Goal: Task Accomplishment & Management: Complete application form

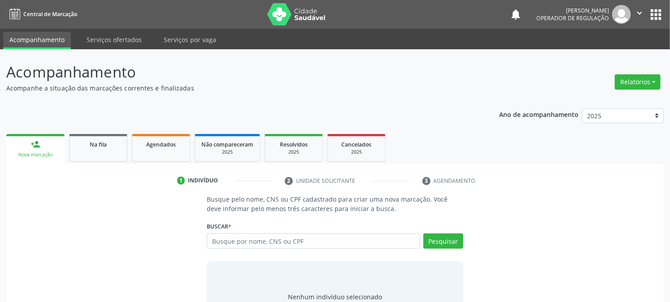
click at [261, 240] on input "text" at bounding box center [313, 241] width 213 height 15
type input "700800929972780"
click at [451, 243] on button "Pesquisar" at bounding box center [444, 241] width 40 height 15
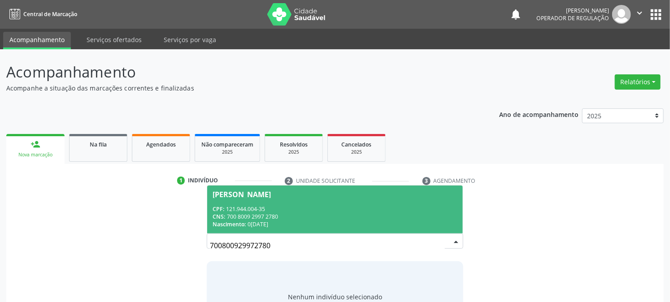
click at [307, 203] on span "[PERSON_NAME] CPF: 121.944.004-35 CNS: 700 8009 2997 2780 Nascimento: 07[DATE]" at bounding box center [334, 210] width 255 height 48
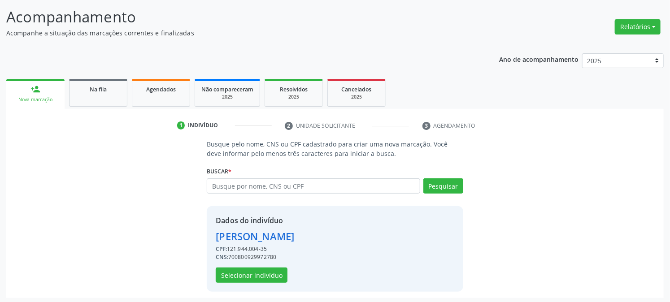
scroll to position [57, 0]
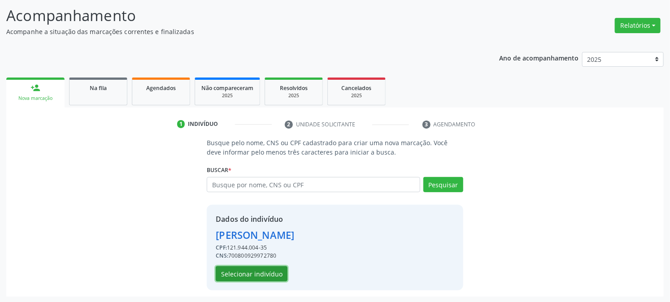
click at [267, 275] on button "Selecionar indivíduo" at bounding box center [252, 274] width 72 height 15
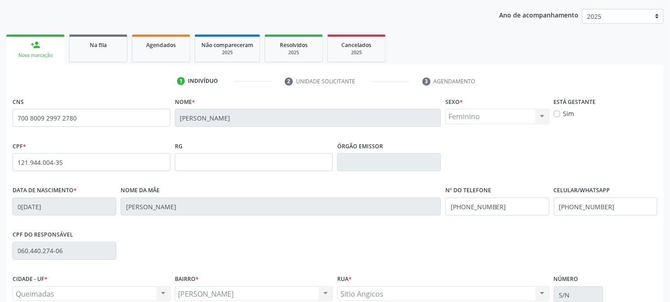
scroll to position [183, 0]
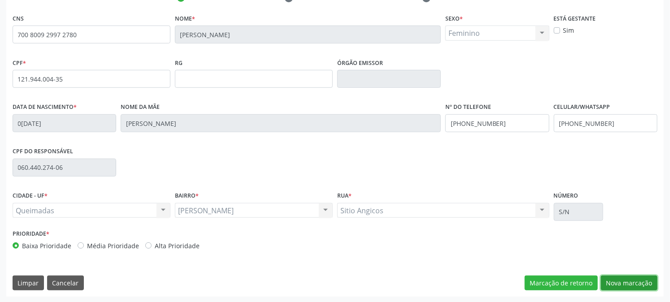
click at [635, 285] on button "Nova marcação" at bounding box center [629, 283] width 57 height 15
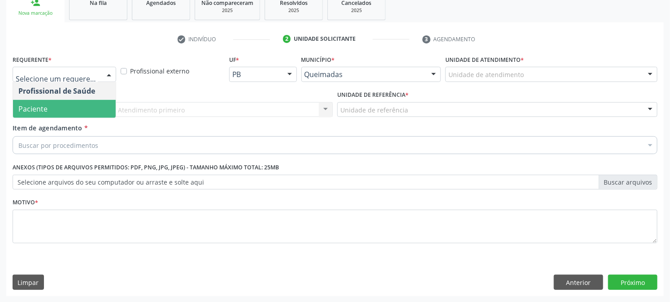
click at [30, 110] on span "Paciente" at bounding box center [32, 109] width 29 height 10
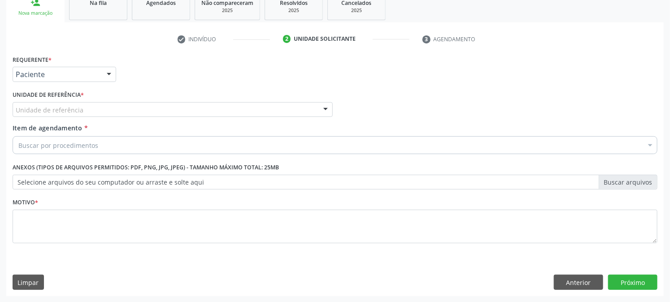
click at [163, 74] on div "Requerente * Paciente Profissional de Saúde Paciente Nenhum resultado encontrad…" at bounding box center [335, 70] width 650 height 35
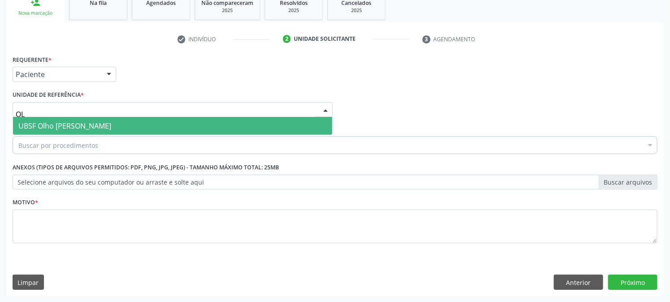
type input "OLH"
click at [69, 115] on input "OLH" at bounding box center [165, 114] width 299 height 18
click at [68, 128] on span "UBSF Olho [PERSON_NAME]" at bounding box center [64, 126] width 93 height 10
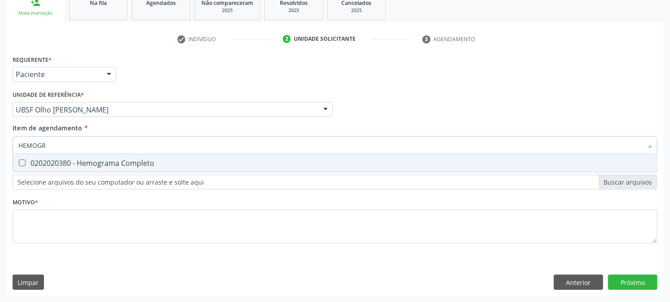
type input "HEMOGRA"
click at [74, 160] on div "0202020380 - Hemograma Completo" at bounding box center [335, 163] width 634 height 7
checkbox Completo "true"
drag, startPoint x: 62, startPoint y: 143, endPoint x: 0, endPoint y: 179, distance: 71.6
click at [0, 178] on div "Acompanhamento Acompanhe a situação das marcações correntes e finalizadas Relat…" at bounding box center [335, 105] width 670 height 395
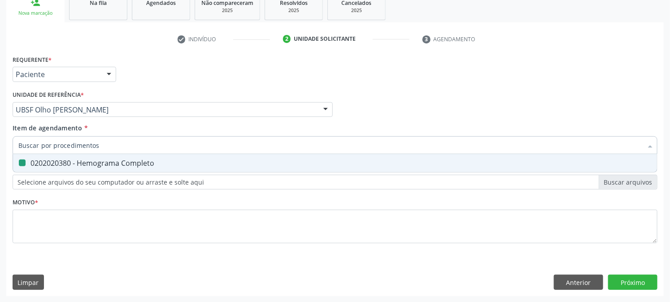
checkbox Completo "false"
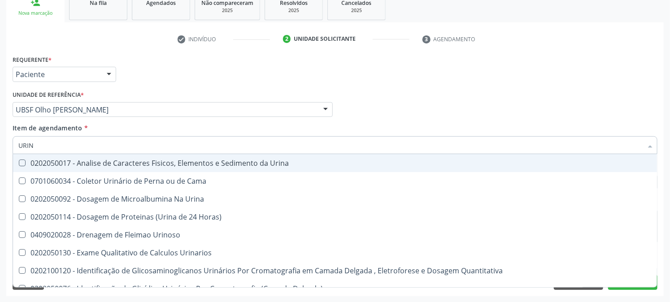
type input "URINA"
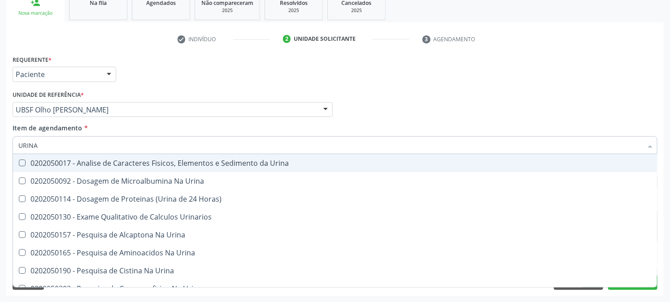
click at [67, 162] on div "0202050017 - Analise de Caracteres Fisicos, Elementos e Sedimento da Urina" at bounding box center [335, 163] width 634 height 7
checkbox Urina "true"
click at [0, 162] on div "Acompanhamento Acompanhe a situação das marcações correntes e finalizadas Relat…" at bounding box center [335, 105] width 670 height 395
checkbox Urina "true"
checkbox Horas\) "true"
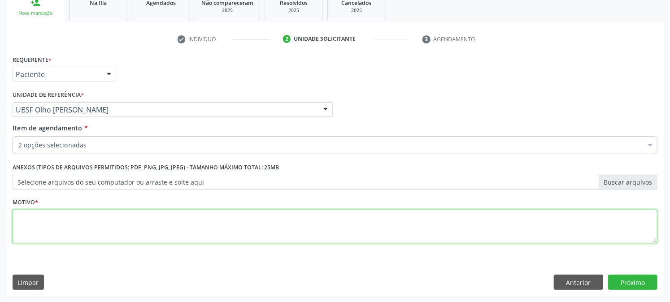
click at [27, 211] on textarea at bounding box center [335, 227] width 645 height 34
click at [36, 212] on textarea at bounding box center [335, 227] width 645 height 34
type textarea "PRÉ [DATE]"
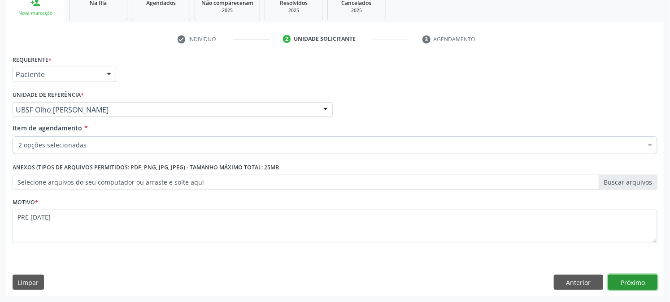
click at [641, 285] on button "Próximo" at bounding box center [633, 282] width 49 height 15
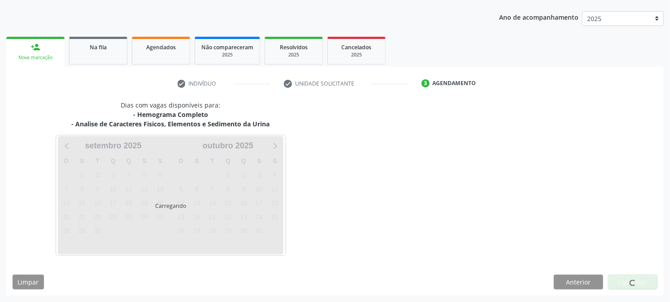
scroll to position [97, 0]
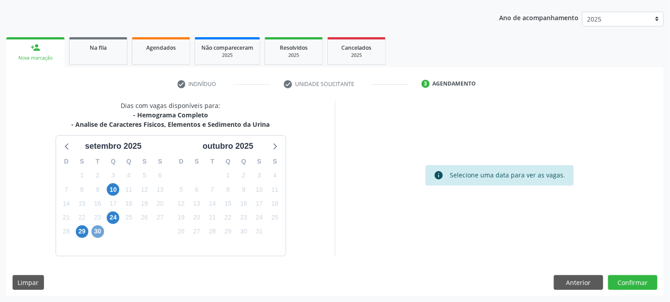
click at [96, 235] on span "30" at bounding box center [98, 232] width 13 height 13
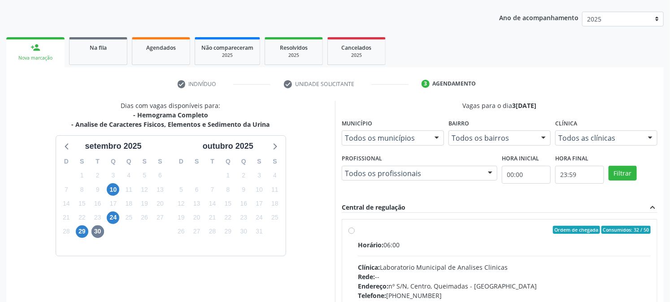
click at [390, 238] on label "Ordem de chegada Consumidos: 32 / 50 Horário: 06:00 Clínica: Laboratorio Munici…" at bounding box center [504, 295] width 293 height 138
click at [355, 234] on input "Ordem de chegada Consumidos: 32 / 50 Horário: 06:00 Clínica: Laboratorio Munici…" at bounding box center [352, 230] width 6 height 8
radio input "true"
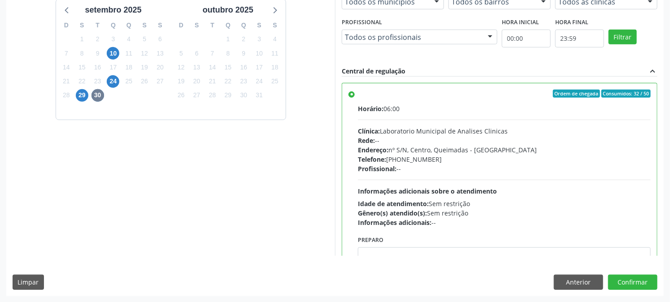
click at [657, 274] on div "Dias com vagas disponíveis para: - Hemograma Completo - Analise de Caracteres F…" at bounding box center [335, 131] width 658 height 332
click at [612, 285] on button "Confirmar" at bounding box center [633, 282] width 49 height 15
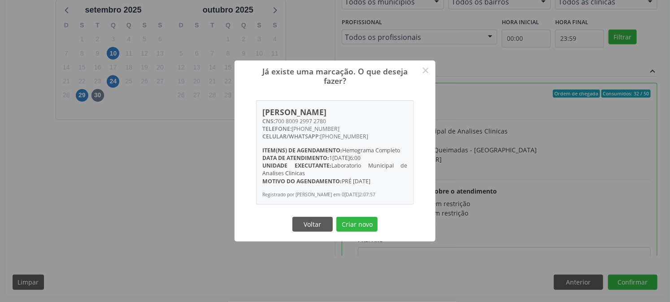
click at [378, 230] on div "Voltar Criar novo" at bounding box center [335, 224] width 90 height 19
click at [373, 232] on button "Criar novo" at bounding box center [357, 224] width 41 height 15
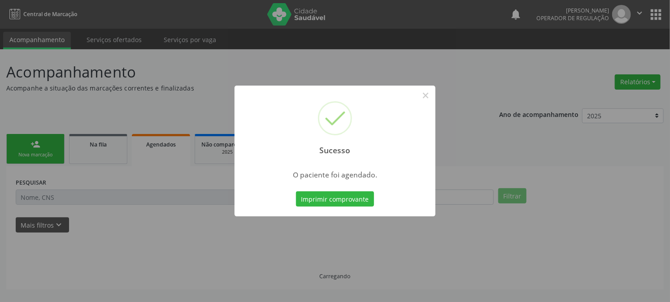
scroll to position [0, 0]
click at [301, 197] on button "Imprimir comprovante" at bounding box center [335, 199] width 78 height 15
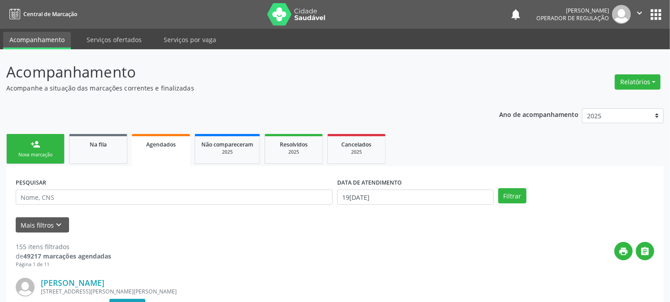
click at [28, 147] on link "person_add Nova marcação" at bounding box center [35, 149] width 58 height 30
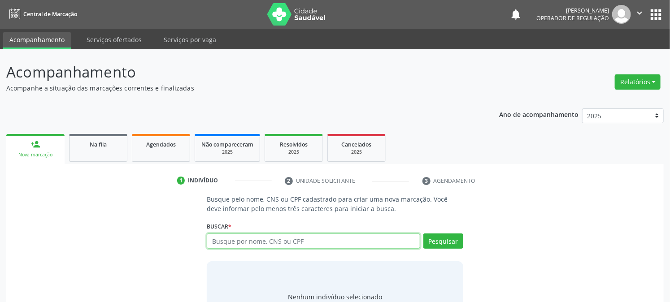
click at [244, 242] on input "text" at bounding box center [313, 241] width 213 height 15
type input "700002255945007"
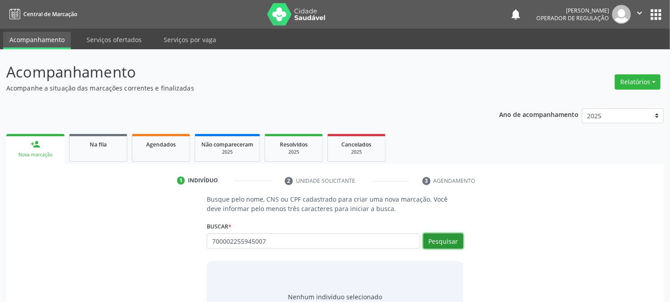
click at [443, 240] on button "Pesquisar" at bounding box center [444, 241] width 40 height 15
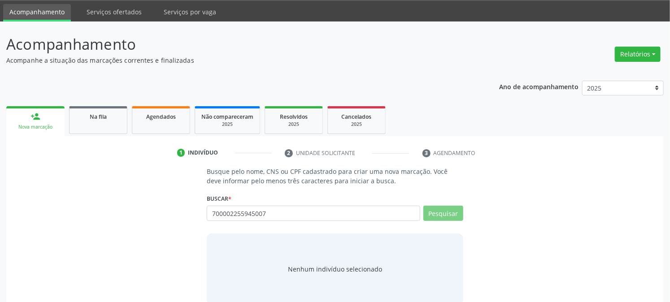
scroll to position [43, 0]
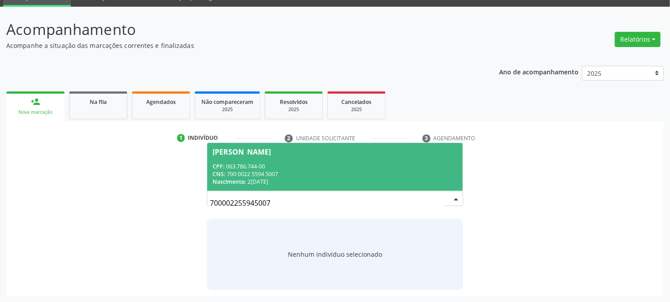
click at [269, 155] on span "[PERSON_NAME] CPF: 063.786.744-00 CNS: 700 0022 5594 5007 Nascimento: [DATE]" at bounding box center [334, 167] width 255 height 48
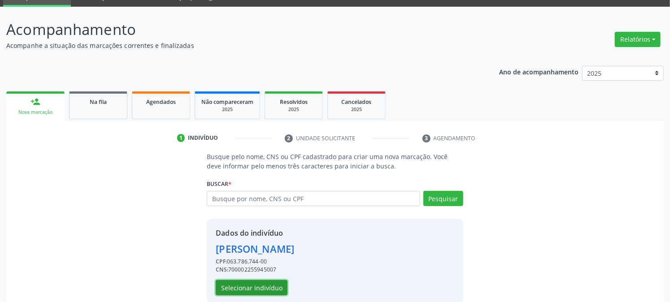
click at [252, 293] on button "Selecionar indivíduo" at bounding box center [252, 287] width 72 height 15
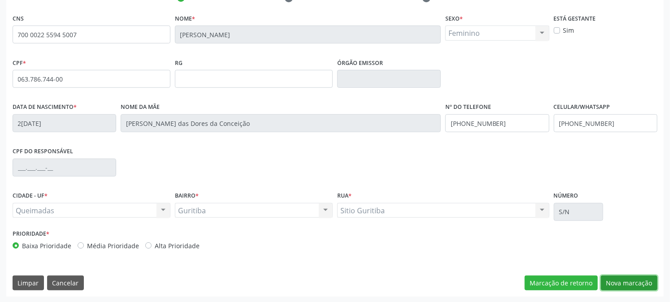
click at [649, 281] on button "Nova marcação" at bounding box center [629, 283] width 57 height 15
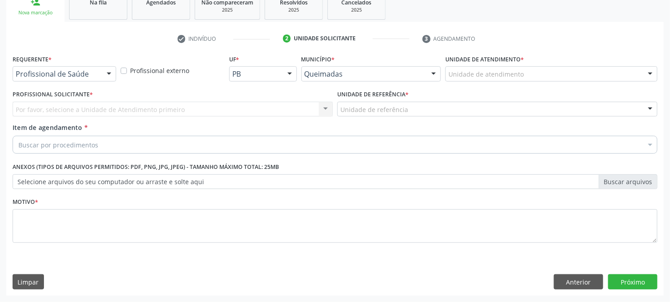
scroll to position [142, 0]
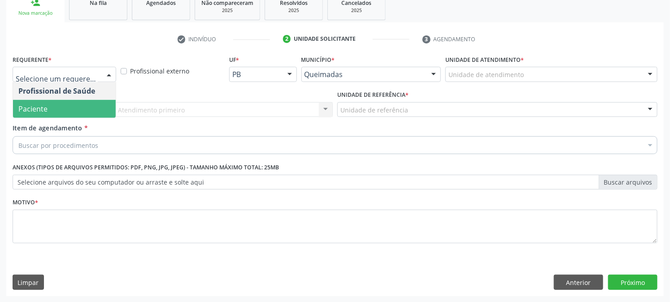
click at [41, 114] on span "Paciente" at bounding box center [64, 109] width 103 height 18
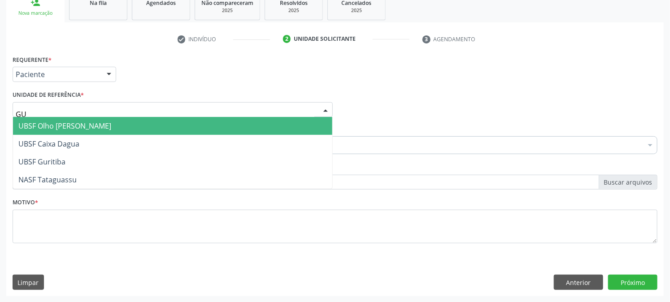
type input "GUR"
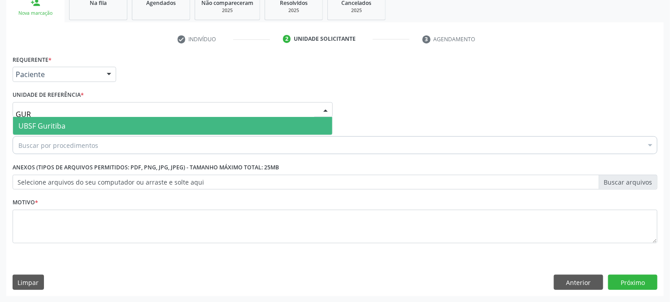
click at [58, 122] on span "UBSF Guritiba" at bounding box center [41, 126] width 47 height 10
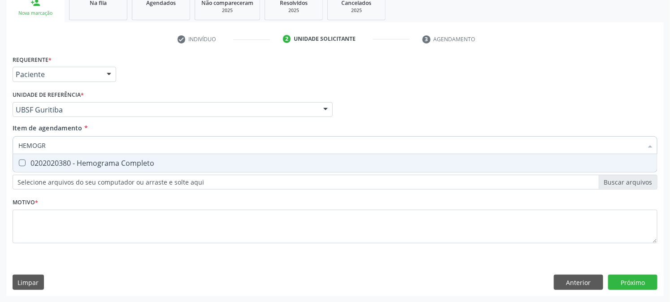
type input "HEMOGRA"
click at [72, 156] on span "0202020380 - Hemograma Completo" at bounding box center [335, 163] width 644 height 18
checkbox Completo "true"
click at [83, 136] on input "HEMOGRA" at bounding box center [330, 145] width 625 height 18
drag, startPoint x: 0, startPoint y: 156, endPoint x: 0, endPoint y: 162, distance: 6.7
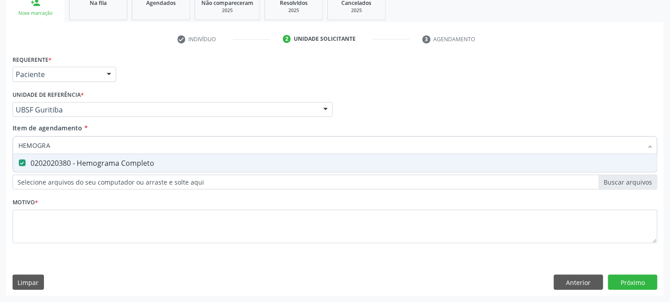
click at [0, 162] on div "Acompanhamento Acompanhe a situação das marcações correntes e finalizadas Relat…" at bounding box center [335, 105] width 670 height 395
checkbox Completo "false"
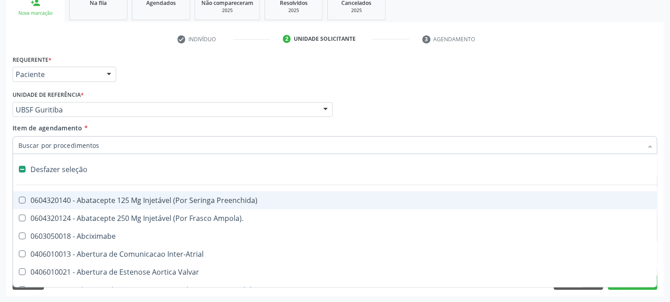
click at [0, 162] on div "Acompanhamento Acompanhe a situação das marcações correntes e finalizadas Relat…" at bounding box center [335, 105] width 670 height 395
checkbox Ampola\)\ "true"
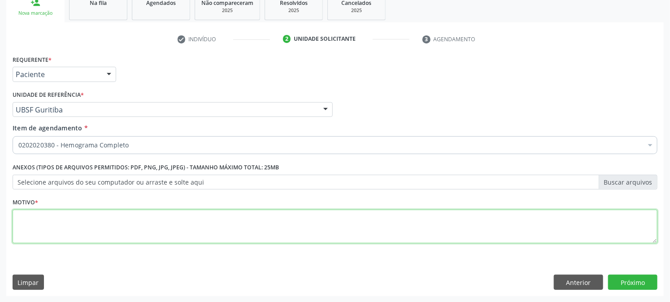
click at [26, 223] on textarea at bounding box center [335, 227] width 645 height 34
type textarea "PRÉ [DATE]"
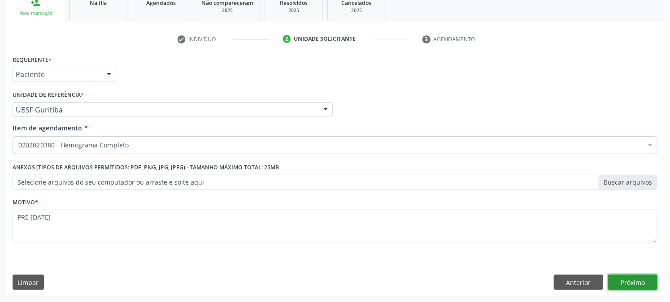
click at [646, 280] on button "Próximo" at bounding box center [633, 282] width 49 height 15
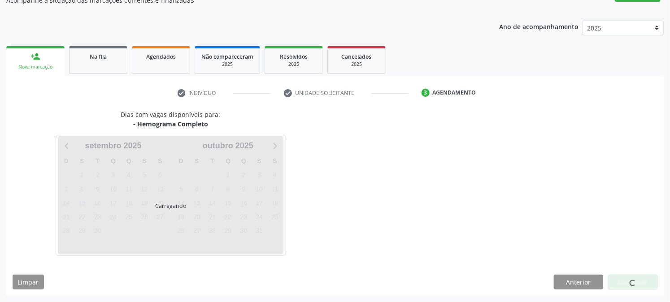
scroll to position [88, 0]
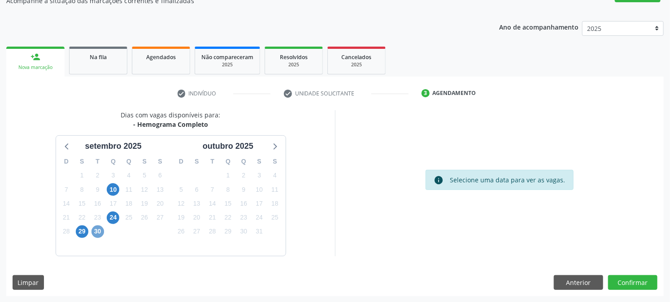
click at [96, 230] on span "30" at bounding box center [98, 232] width 13 height 13
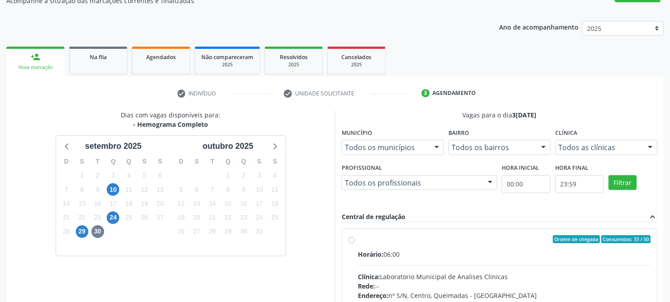
click at [386, 227] on div "Ordem de chegada Consumidos: 33 / 50 Horário: 06:00 Clínica: Laboratorio Munici…" at bounding box center [500, 305] width 316 height 164
click at [359, 242] on div "Ordem de chegada Consumidos: 33 / 50" at bounding box center [504, 240] width 293 height 8
click at [355, 242] on input "Ordem de chegada Consumidos: 33 / 50 Horário: 06:00 Clínica: Laboratorio Munici…" at bounding box center [352, 240] width 6 height 8
radio input "true"
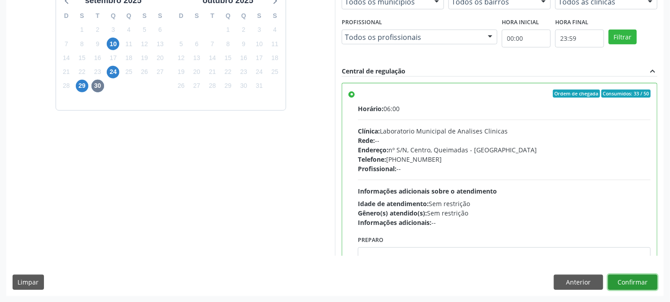
click at [636, 287] on button "Confirmar" at bounding box center [633, 282] width 49 height 15
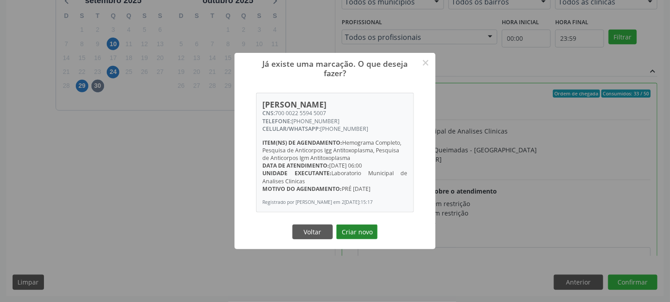
click at [362, 240] on button "Criar novo" at bounding box center [357, 232] width 41 height 15
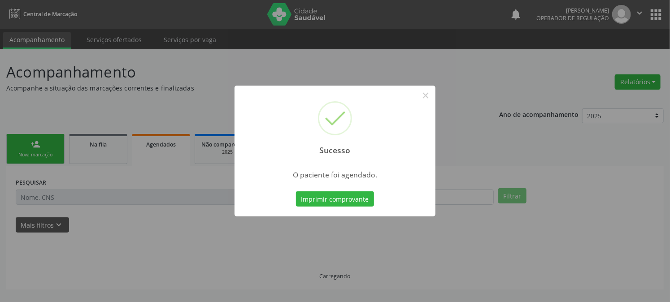
scroll to position [0, 0]
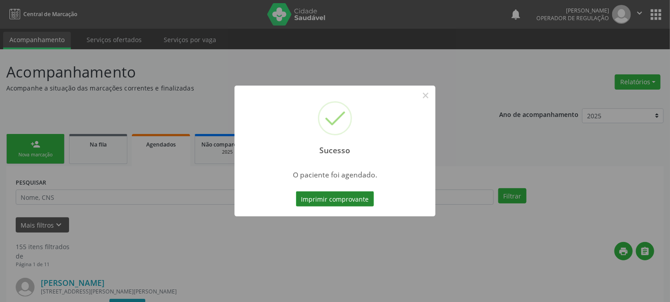
click at [329, 203] on button "Imprimir comprovante" at bounding box center [335, 199] width 78 height 15
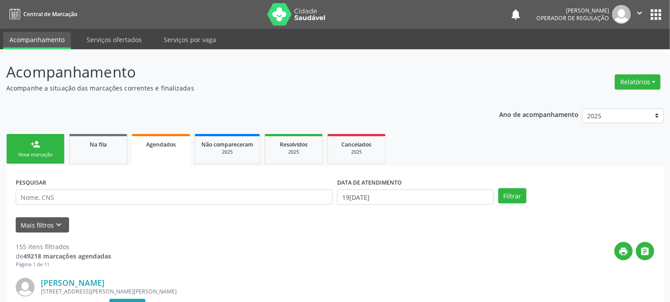
click at [30, 155] on div "Nova marcação" at bounding box center [35, 155] width 45 height 7
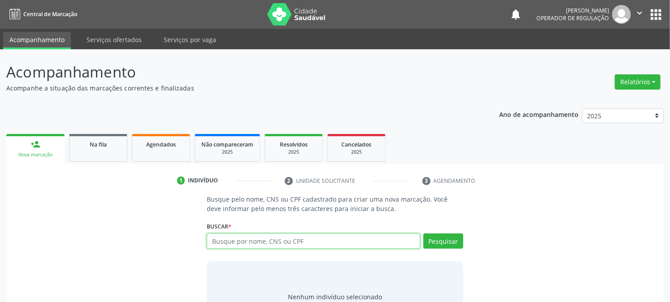
click at [283, 235] on input "text" at bounding box center [313, 241] width 213 height 15
type input "702305184597318"
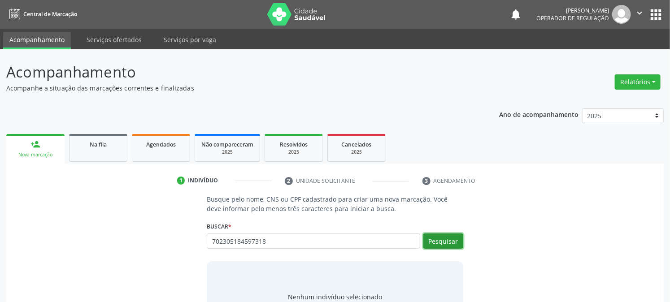
click at [461, 245] on button "Pesquisar" at bounding box center [444, 241] width 40 height 15
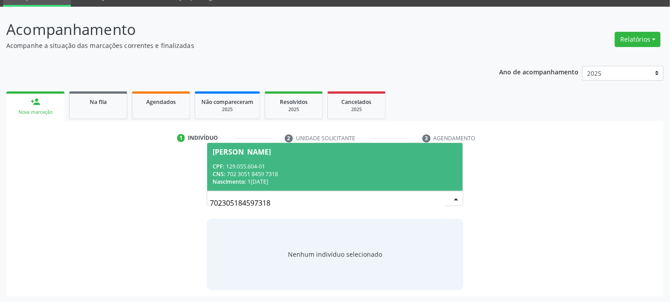
click at [225, 171] on span "CNS:" at bounding box center [219, 175] width 13 height 8
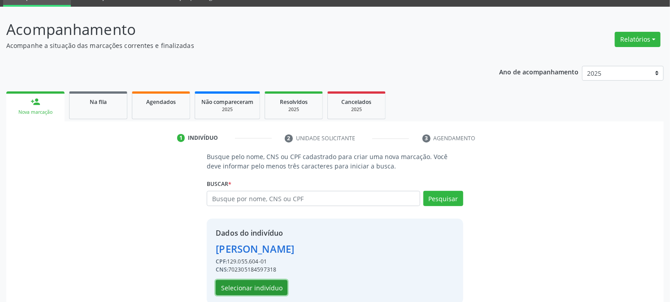
click at [252, 282] on button "Selecionar indivíduo" at bounding box center [252, 287] width 72 height 15
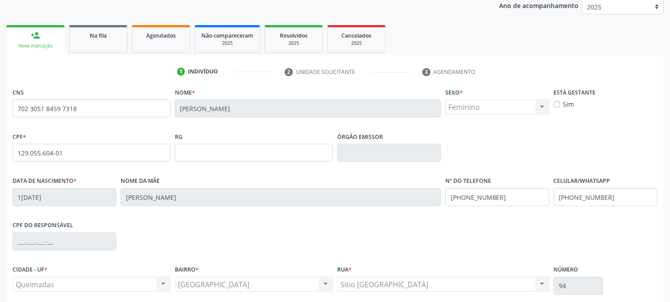
scroll to position [183, 0]
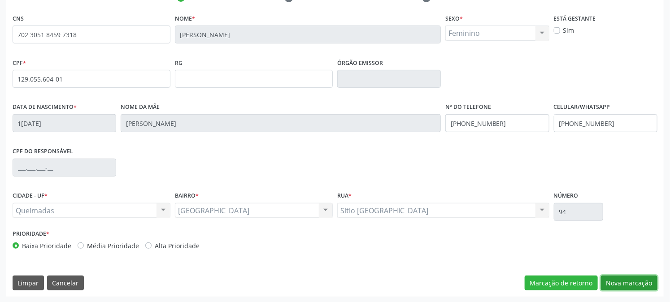
click at [629, 288] on button "Nova marcação" at bounding box center [629, 283] width 57 height 15
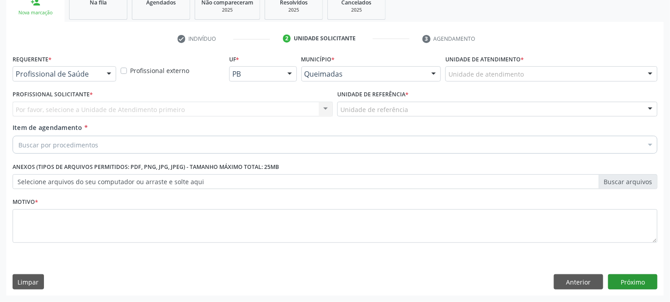
scroll to position [142, 0]
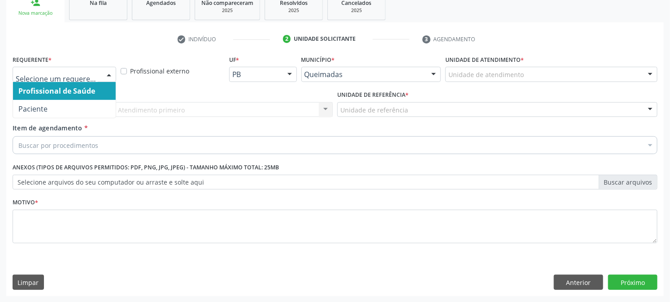
click at [85, 67] on div at bounding box center [65, 74] width 104 height 15
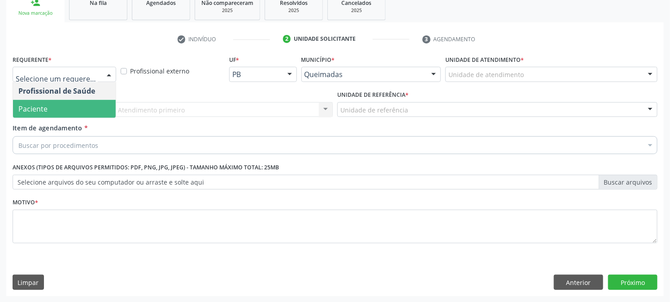
click at [88, 100] on span "Paciente" at bounding box center [64, 109] width 103 height 18
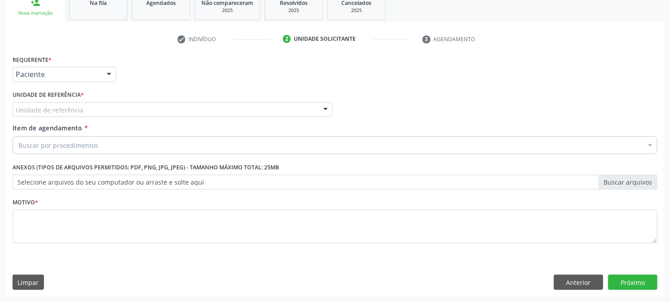
click at [92, 107] on div "Unidade de referência" at bounding box center [173, 109] width 320 height 15
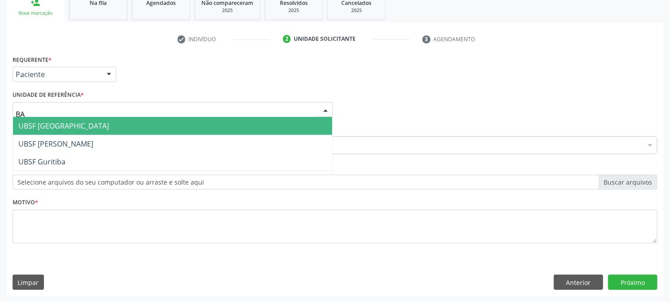
type input "BAI"
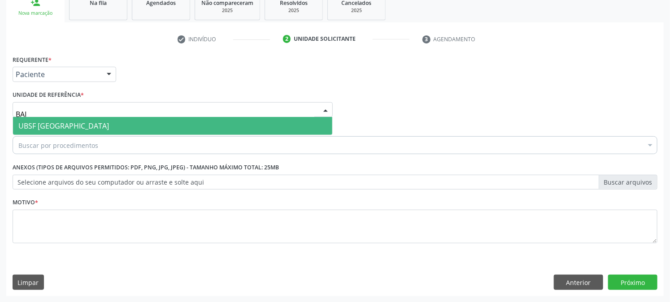
click at [92, 130] on span "UBSF [GEOGRAPHIC_DATA]" at bounding box center [173, 126] width 320 height 18
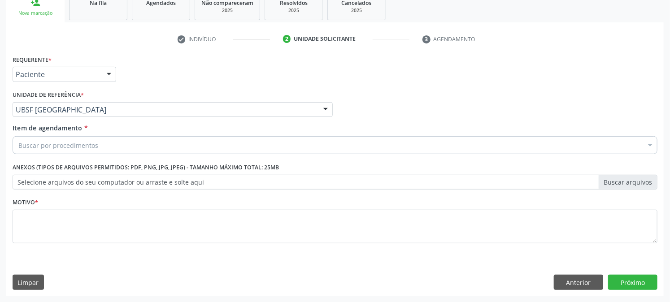
click at [83, 131] on label "Item de agendamento *" at bounding box center [50, 127] width 75 height 9
click at [18, 136] on input "Item de agendamento *" at bounding box center [18, 145] width 0 height 18
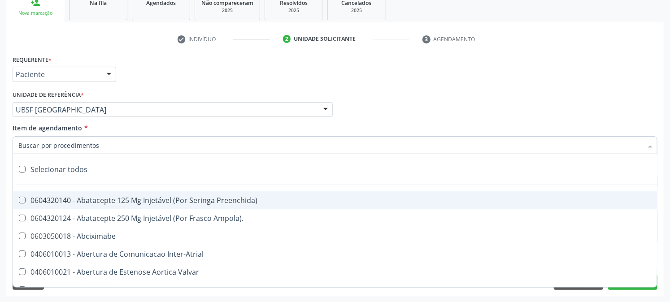
click at [91, 146] on input "Item de agendamento *" at bounding box center [330, 145] width 625 height 18
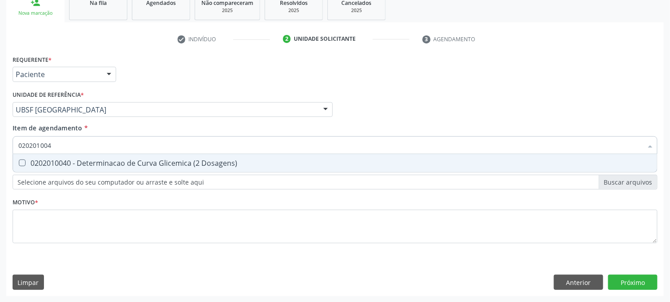
type input "0202010040"
click at [88, 162] on div "0202010040 - Determinacao de Curva Glicemica (2 Dosagens)" at bounding box center [335, 163] width 634 height 7
checkbox Dosagens\) "true"
drag, startPoint x: 0, startPoint y: 174, endPoint x: 0, endPoint y: 202, distance: 28.7
click at [0, 192] on div "Acompanhamento Acompanhe a situação das marcações correntes e finalizadas Relat…" at bounding box center [335, 105] width 670 height 395
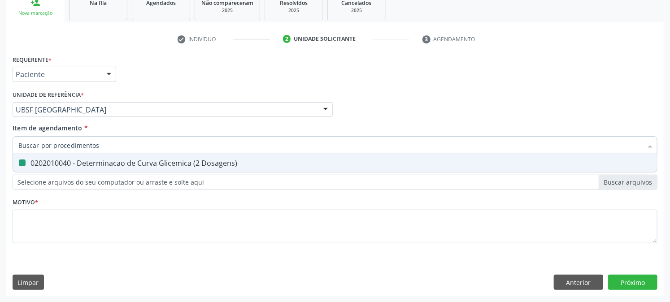
checkbox Dosagens\) "false"
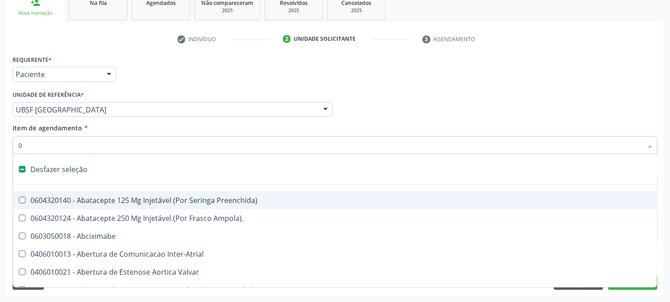
type input "02"
checkbox Alimentação "true"
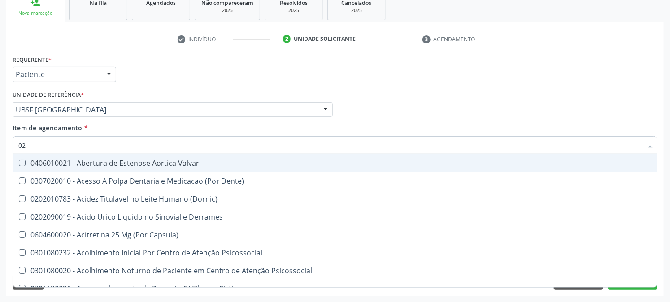
type input "020"
checkbox Tirofibana "true"
checkbox Dosagens\) "false"
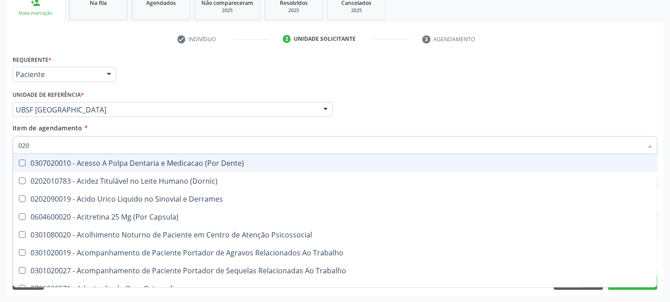
type input "0202"
checkbox Coluna "true"
checkbox Dosagens\) "false"
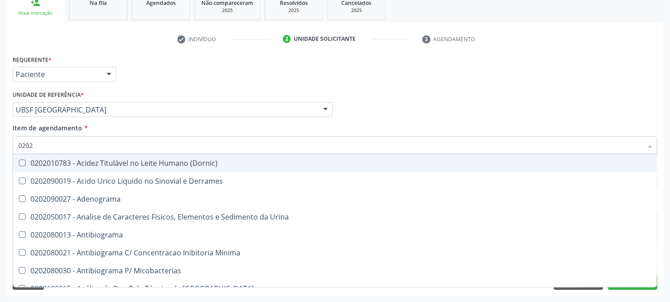
type input "02020"
checkbox Congênita "true"
checkbox Dosagens\) "false"
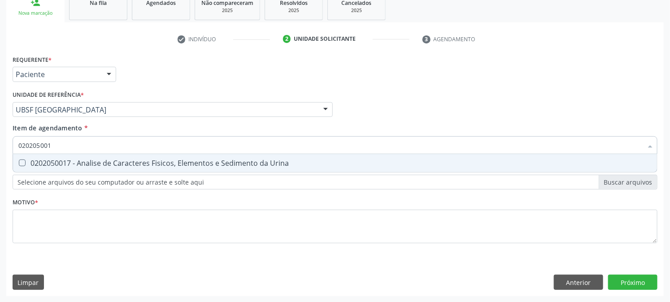
type input "0202050017"
click at [36, 163] on div "0202050017 - Analise de Caracteres Fisicos, Elementos e Sedimento da Urina" at bounding box center [335, 163] width 634 height 7
checkbox Urina "true"
drag, startPoint x: 74, startPoint y: 145, endPoint x: 17, endPoint y: 153, distance: 57.2
click at [18, 153] on input "0202050017" at bounding box center [330, 145] width 625 height 18
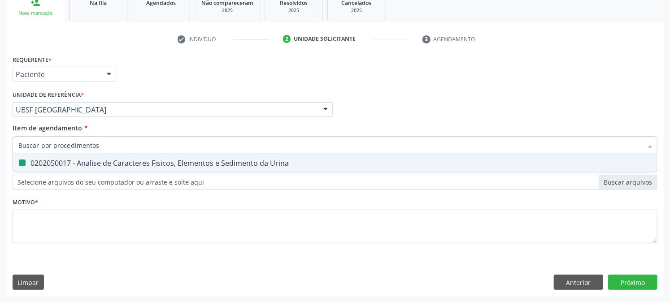
checkbox Urina "false"
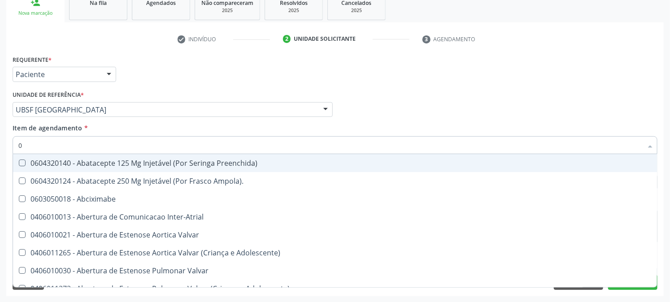
type input "02"
checkbox Psicossocial "true"
checkbox Urina "false"
checkbox Alimentação "true"
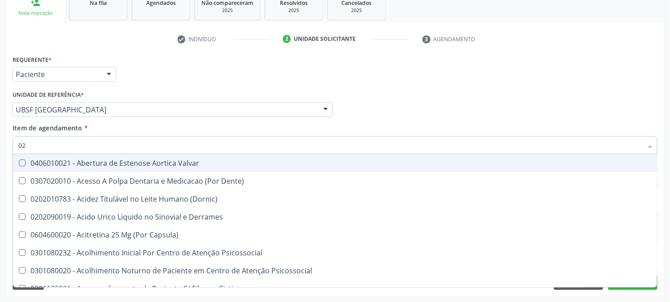
type input "020"
checkbox Frasco-Ampola\) "true"
checkbox Urina "false"
checkbox Tirofibana "true"
checkbox Dosagens\) "false"
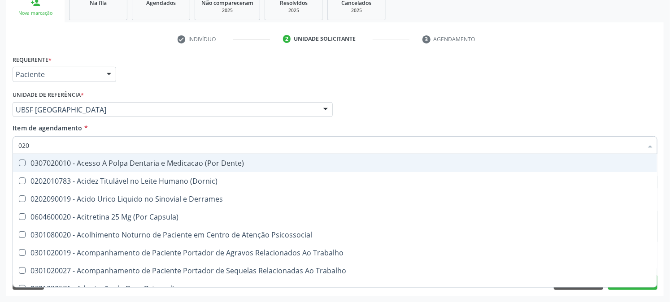
type input "0202"
checkbox Capsula\) "true"
checkbox Urina "false"
checkbox Coluna "true"
checkbox Dosagens\) "false"
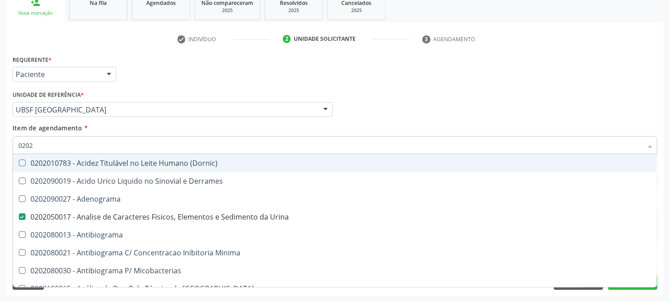
type input "02020"
checkbox Congênita "true"
checkbox Dosagens\) "false"
type input "020202"
checkbox Urina "false"
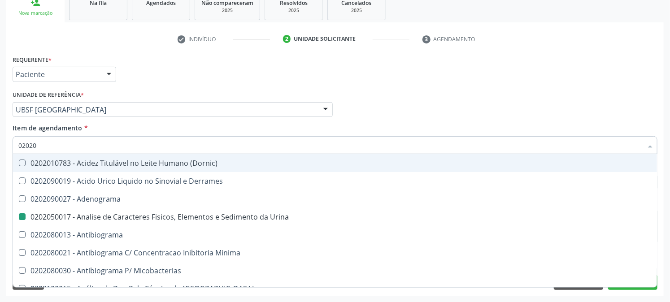
checkbox Congênita "false"
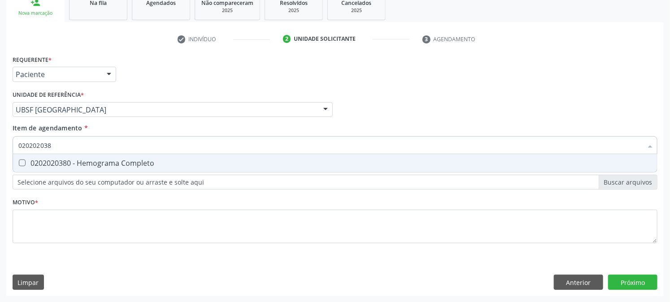
type input "0202020380"
click at [32, 160] on div "0202020380 - Hemograma Completo" at bounding box center [335, 163] width 634 height 7
checkbox Completo "true"
drag, startPoint x: 79, startPoint y: 147, endPoint x: 0, endPoint y: 165, distance: 80.5
click at [0, 163] on div "Acompanhamento Acompanhe a situação das marcações correntes e finalizadas Relat…" at bounding box center [335, 105] width 670 height 395
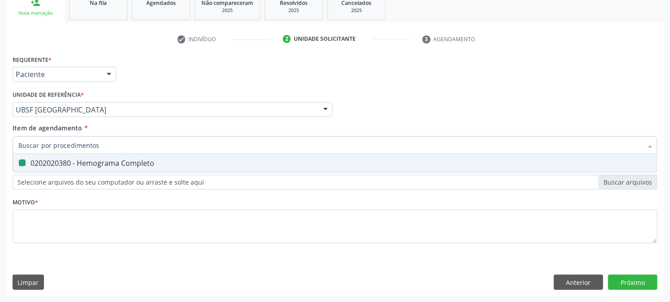
checkbox Completo "false"
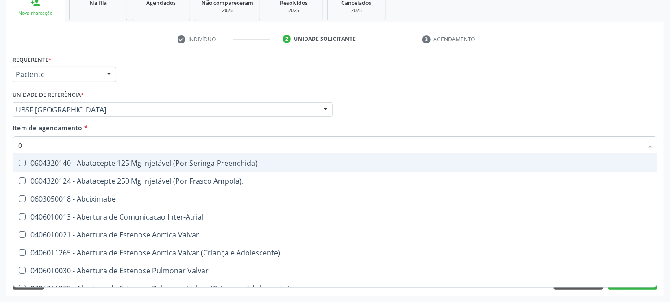
type input "02"
checkbox Psicossocial "true"
checkbox Urina "false"
checkbox Alimentação "true"
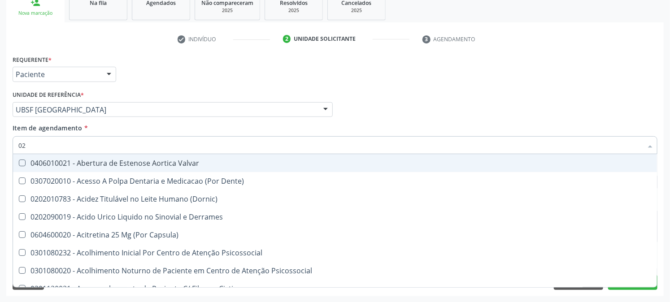
type input "020"
checkbox Frasco-Ampola\) "true"
checkbox Urina "false"
checkbox Tirofibana "true"
checkbox Dosagens\) "false"
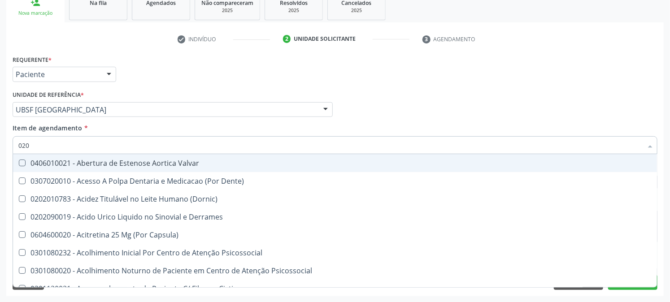
checkbox Eletro-Oculografia "true"
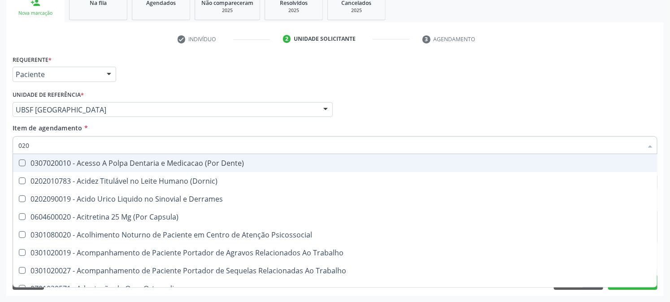
type input "0202"
checkbox Capsula\) "true"
checkbox Urina "false"
checkbox Coluna "true"
checkbox Revisao "true"
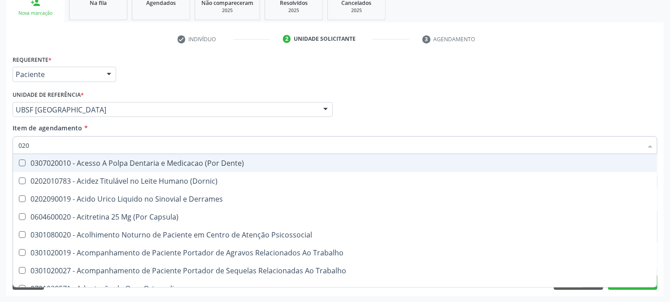
checkbox Dosagens\) "false"
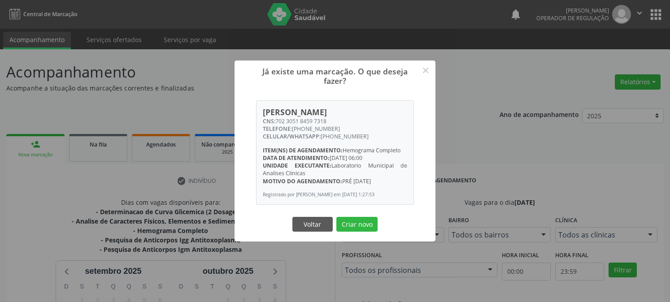
scroll to position [233, 0]
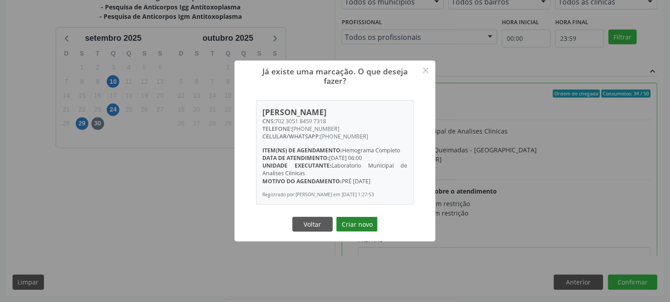
click at [362, 227] on button "Criar novo" at bounding box center [357, 224] width 41 height 15
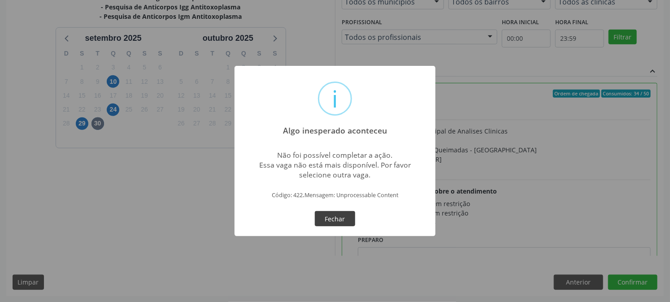
click at [324, 217] on button "Fechar" at bounding box center [335, 218] width 40 height 15
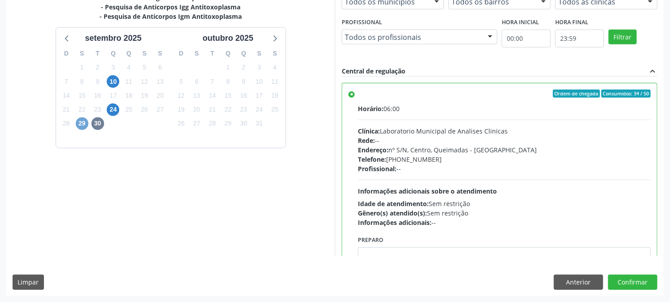
click at [78, 123] on span "29" at bounding box center [82, 124] width 13 height 13
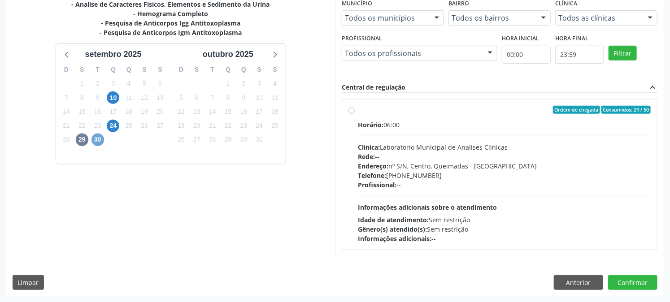
click at [96, 140] on span "30" at bounding box center [98, 140] width 13 height 13
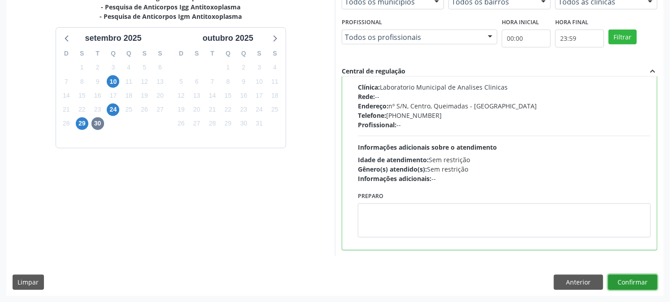
click at [629, 279] on button "Confirmar" at bounding box center [633, 282] width 49 height 15
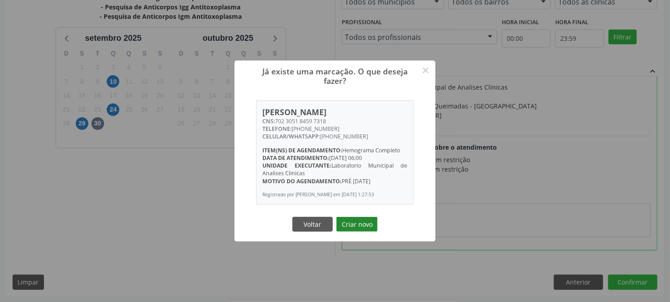
click at [359, 229] on button "Criar novo" at bounding box center [357, 224] width 41 height 15
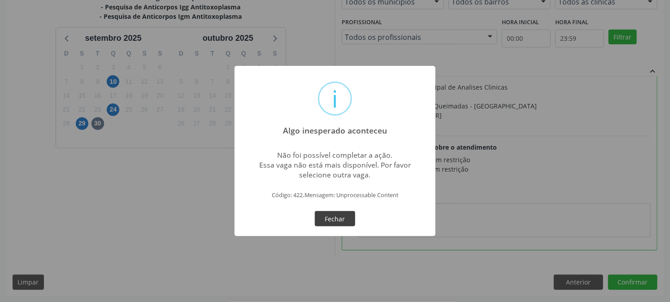
click at [344, 220] on button "Fechar" at bounding box center [335, 218] width 40 height 15
